Goal: Task Accomplishment & Management: Complete application form

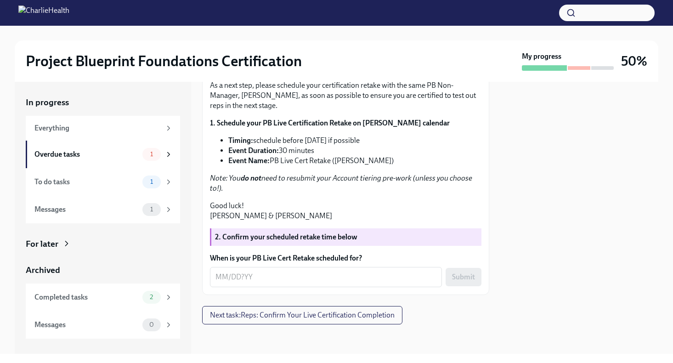
scroll to position [226, 0]
click at [224, 279] on textarea "When is your PB Live Cert Retake scheduled for?" at bounding box center [325, 276] width 221 height 11
click at [222, 278] on textarea "When is your PB Live Cert Retake scheduled for?" at bounding box center [325, 276] width 221 height 11
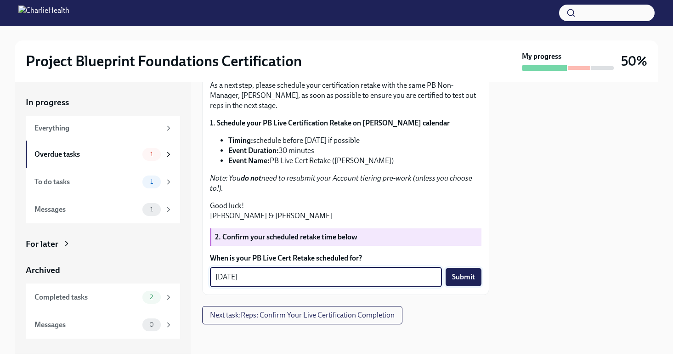
type textarea "[DATE]"
click at [460, 273] on span "Submit" at bounding box center [463, 276] width 23 height 9
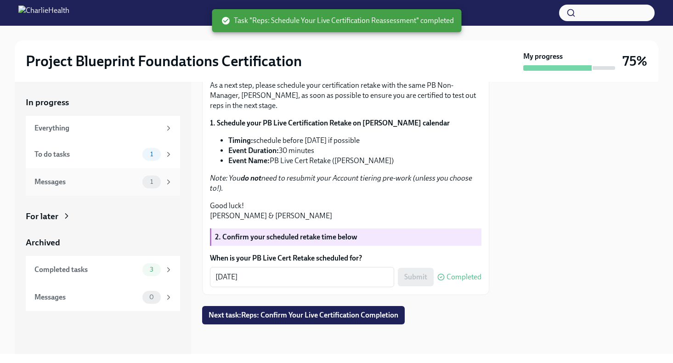
click at [159, 179] on div "1" at bounding box center [151, 181] width 18 height 13
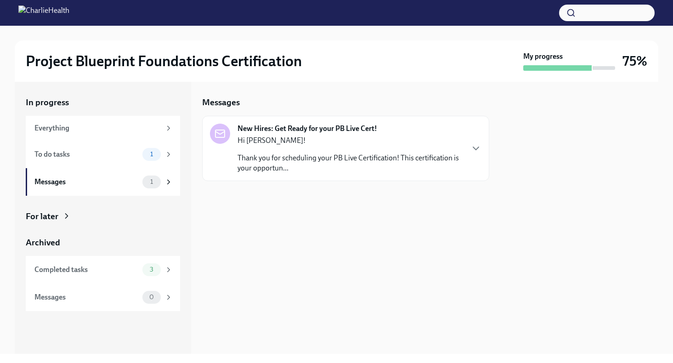
click at [312, 154] on p "Thank you for scheduling your PB Live Certification! This certification is your…" at bounding box center [350, 163] width 226 height 20
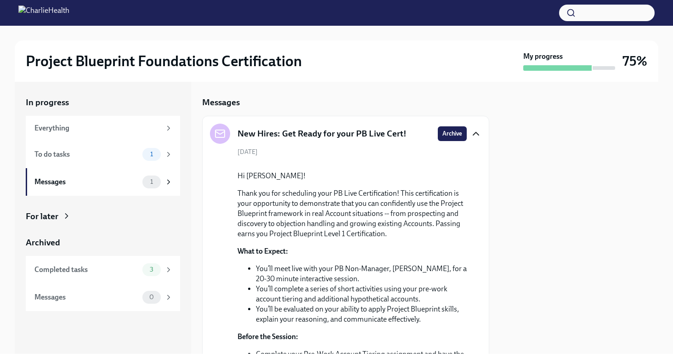
click at [476, 133] on icon "button" at bounding box center [476, 133] width 6 height 3
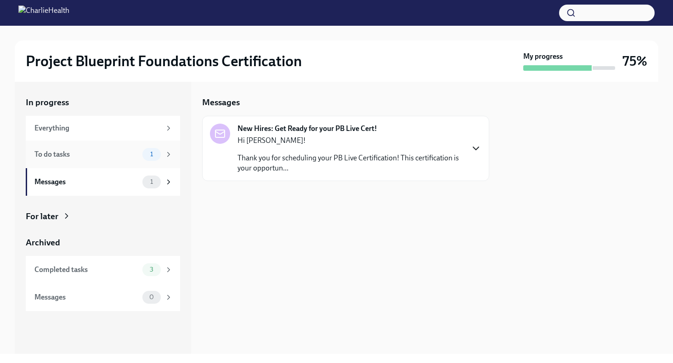
click at [153, 158] on div "1" at bounding box center [151, 154] width 18 height 13
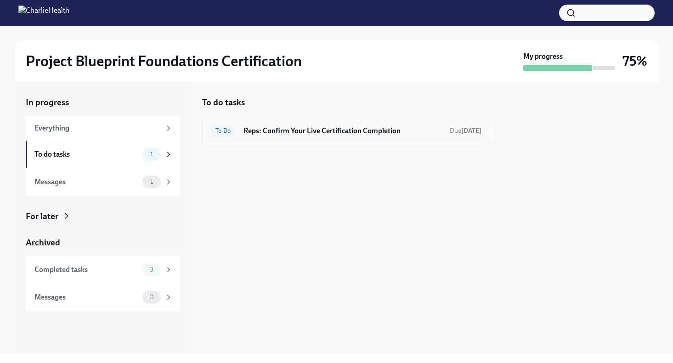
click at [300, 135] on h6 "Reps: Confirm Your Live Certification Completion" at bounding box center [342, 131] width 199 height 10
